Goal: Book appointment/travel/reservation

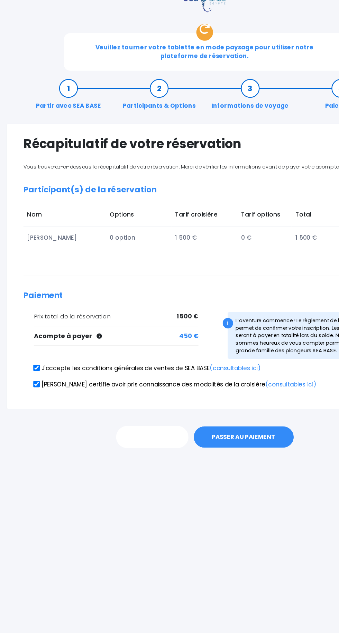
click at [118, 432] on link "PRÉCÉDENT" at bounding box center [126, 441] width 60 height 19
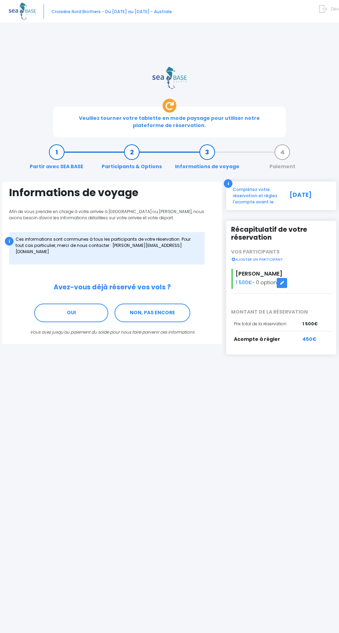
click at [126, 149] on link "Participants & Options" at bounding box center [131, 160] width 67 height 22
click at [139, 149] on link "Participants & Options" at bounding box center [131, 160] width 67 height 22
click at [130, 149] on link "Participants & Options" at bounding box center [131, 160] width 67 height 22
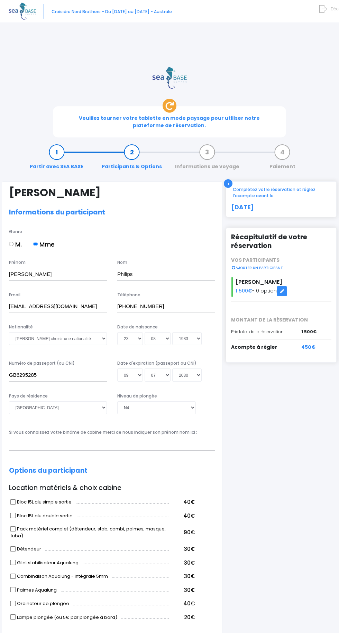
select select "France"
select select "N4"
click at [43, 332] on select "Veuillez choisir une nationalité Afghane Albanaise Algerienne Allemande America…" at bounding box center [58, 338] width 98 height 13
select select "Belge"
click at [9, 332] on select "Veuillez choisir une nationalité Afghane Albanaise Algerienne Allemande America…" at bounding box center [58, 338] width 98 height 13
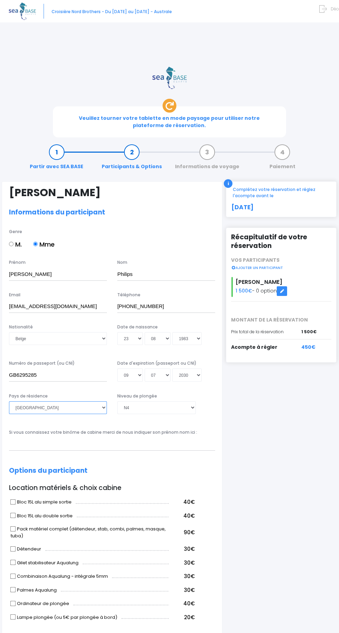
click at [23, 401] on select "Afghanistan Afrique du Sud Albanie Algérie Allemagne Andorre Angola Anguilla An…" at bounding box center [58, 407] width 98 height 13
select select "Belgique"
click at [9, 401] on select "Afghanistan Afrique du Sud Albanie Algérie Allemagne Andorre Angola Anguilla An…" at bounding box center [58, 407] width 98 height 13
click at [13, 526] on input "Pack matériel complet (détendeur, stab, combi, palmes, masque, tuba)" at bounding box center [13, 529] width 6 height 6
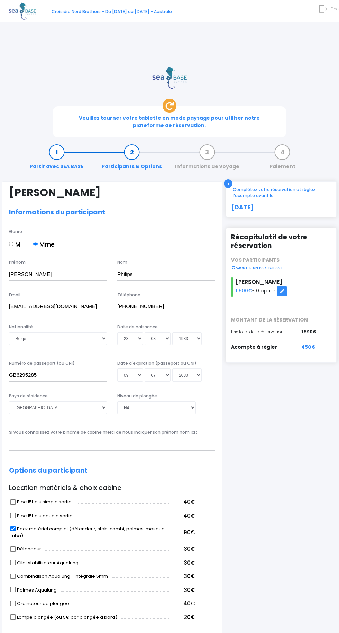
checkbox input "false"
click at [12, 513] on input "Bloc 15L alu double sortie" at bounding box center [13, 516] width 6 height 6
checkbox input "true"
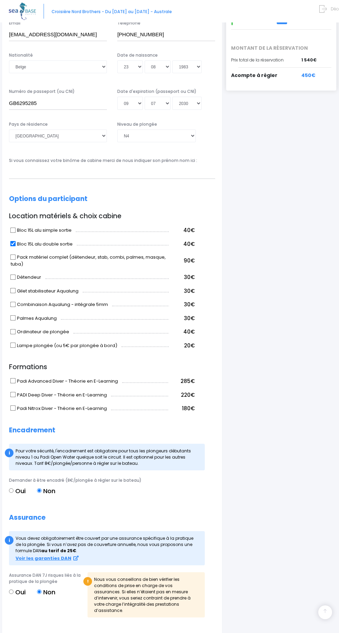
scroll to position [274, 0]
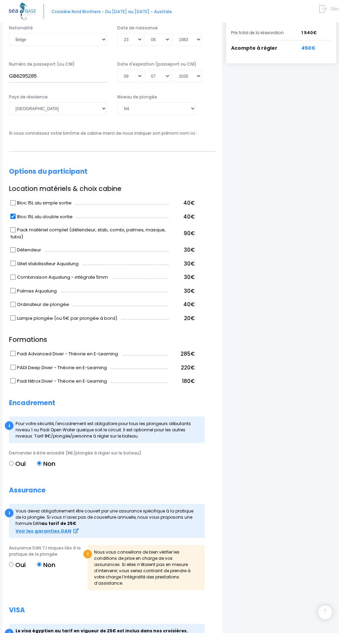
scroll to position [321, 0]
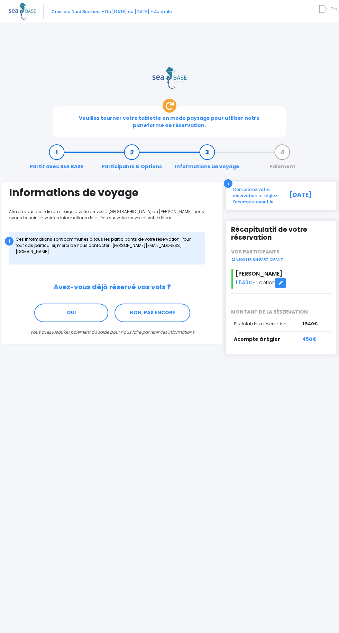
click at [158, 304] on link "NON, PAS ENCORE" at bounding box center [152, 313] width 76 height 19
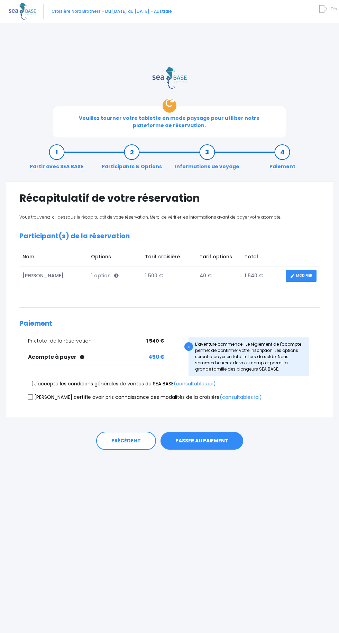
click at [31, 381] on input "J'accepte les conditions générales de ventes de SEA BASE (consultables ici)" at bounding box center [31, 384] width 6 height 6
checkbox input "true"
click at [30, 395] on input "[PERSON_NAME] certifie avoir pris connaissance des modalités de la croisière (c…" at bounding box center [31, 398] width 6 height 6
checkbox input "true"
click at [219, 394] on link "(consultables ici)" at bounding box center [240, 397] width 42 height 7
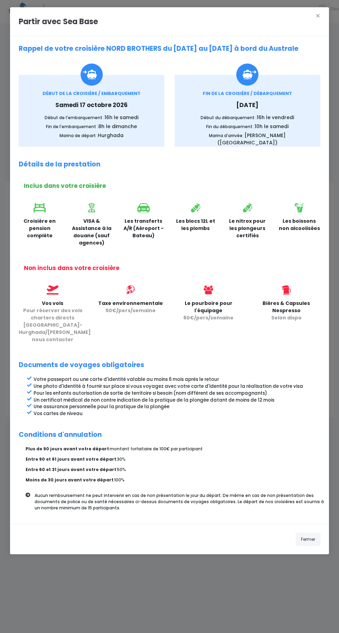
click at [313, 533] on button "Fermer" at bounding box center [307, 539] width 25 height 13
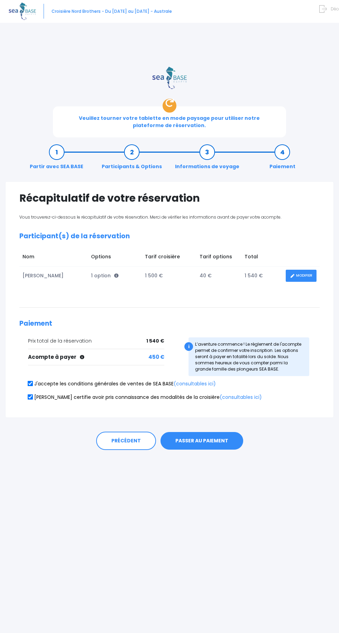
click at [206, 432] on button "PASSER AU PAIEMENT" at bounding box center [201, 441] width 83 height 18
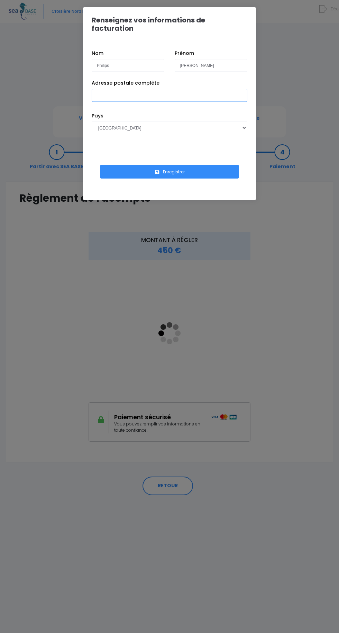
click at [107, 89] on input "Adresse postale complète" at bounding box center [169, 95] width 155 height 13
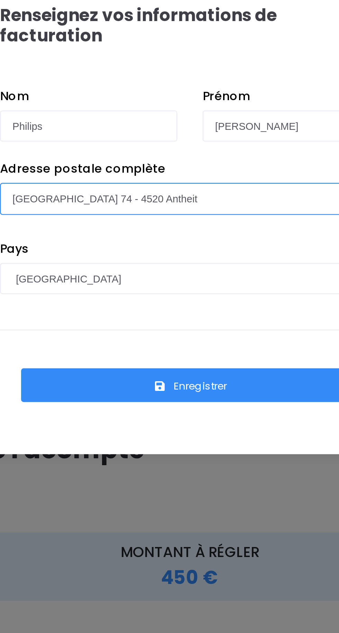
type input "[GEOGRAPHIC_DATA] 74 - 4520 Antheit"
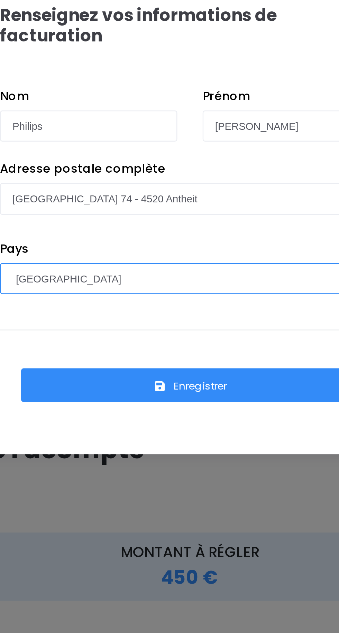
click at [105, 122] on select "[GEOGRAPHIC_DATA] [GEOGRAPHIC_DATA], [GEOGRAPHIC_DATA] [GEOGRAPHIC_DATA] [GEOGR…" at bounding box center [169, 128] width 155 height 13
select select "BE"
click at [92, 122] on select "[GEOGRAPHIC_DATA] [GEOGRAPHIC_DATA], [GEOGRAPHIC_DATA] [GEOGRAPHIC_DATA] [GEOGR…" at bounding box center [169, 128] width 155 height 13
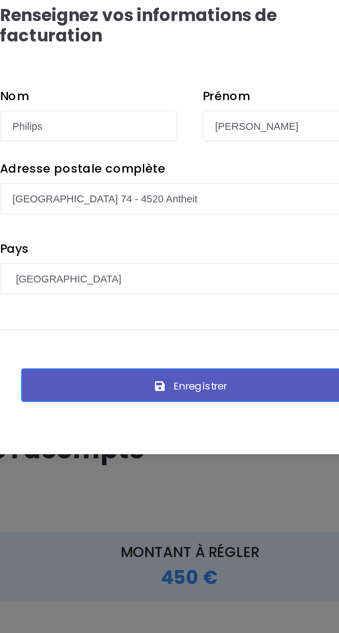
click at [186, 165] on button "Enregistrer" at bounding box center [169, 172] width 138 height 14
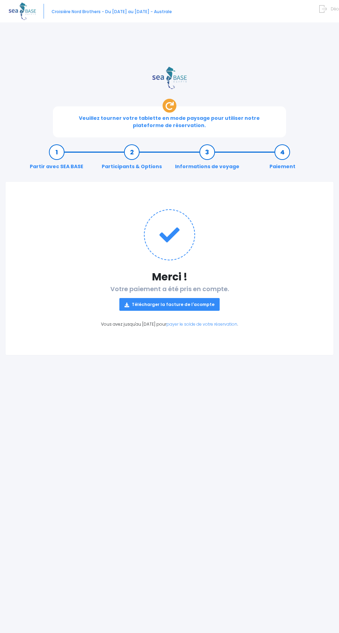
click at [162, 298] on link "Télécharger la facture de l'acompte" at bounding box center [169, 304] width 100 height 13
